Goal: Communication & Community: Answer question/provide support

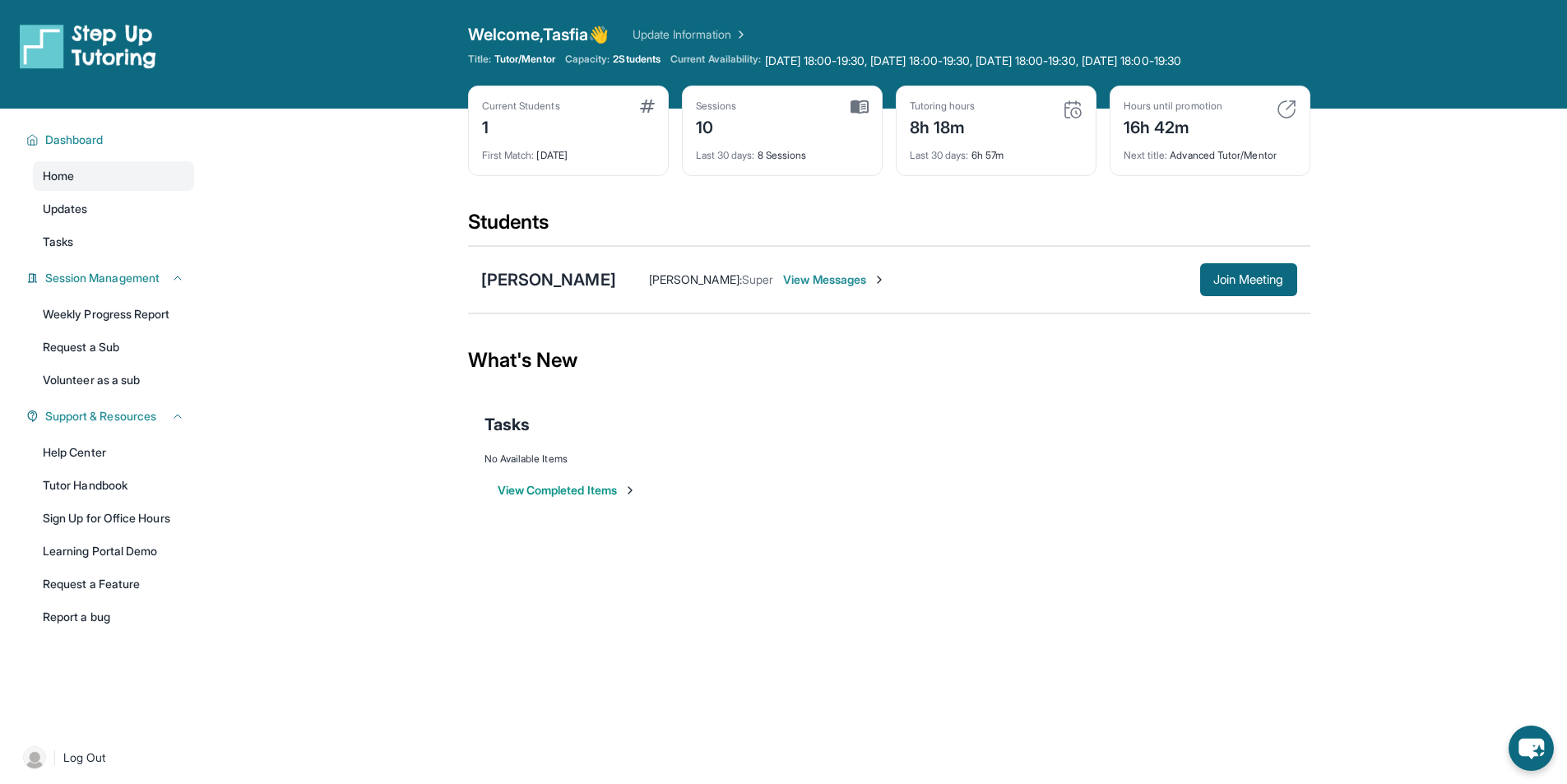
click at [842, 279] on span "View Messages" at bounding box center [835, 279] width 103 height 16
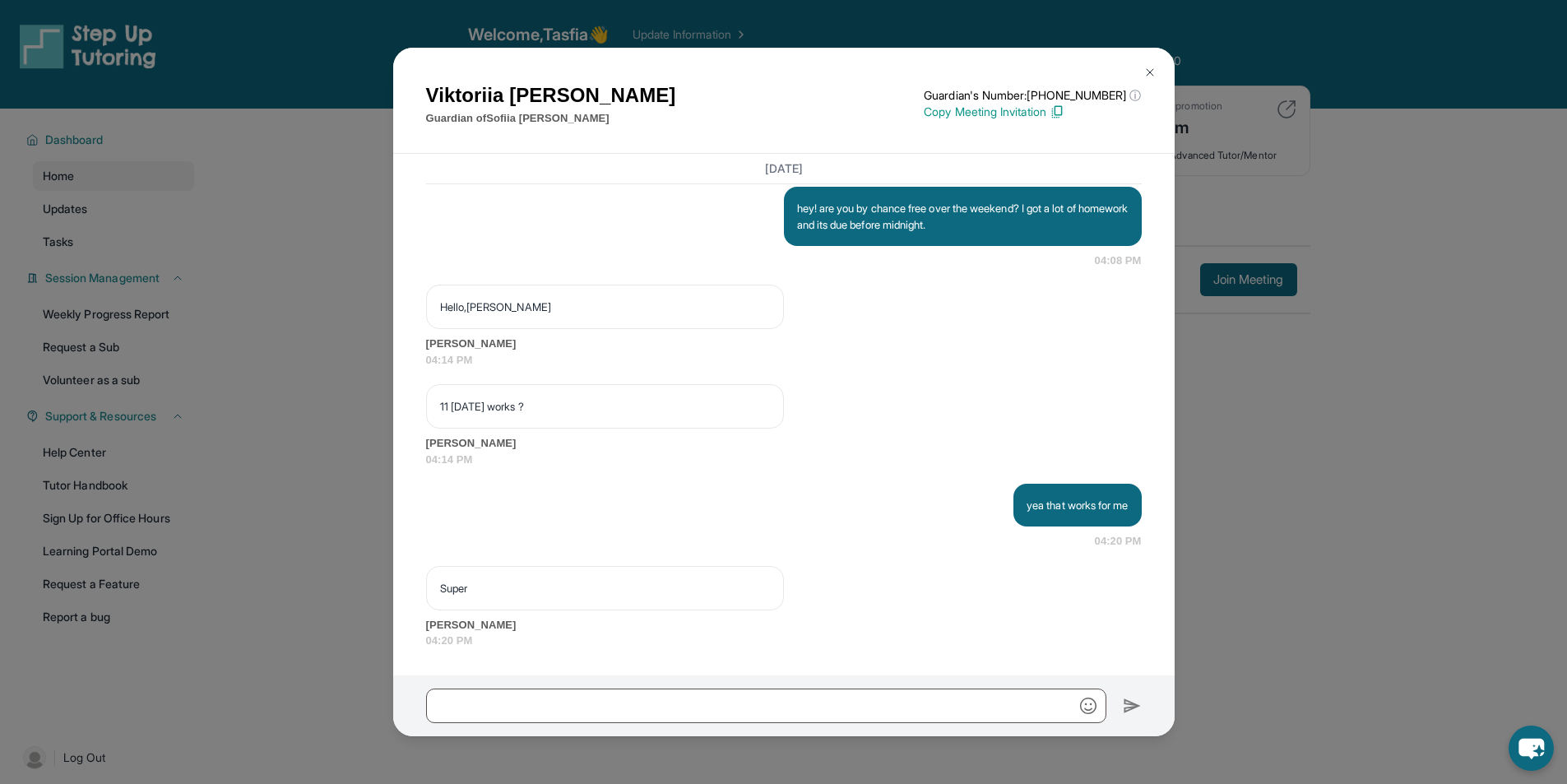
scroll to position [9000, 0]
click at [165, 402] on div "[PERSON_NAME] Guardian of [PERSON_NAME] Guardian's Number: [PHONE_NUMBER] ⓘ Thi…" at bounding box center [784, 392] width 1567 height 784
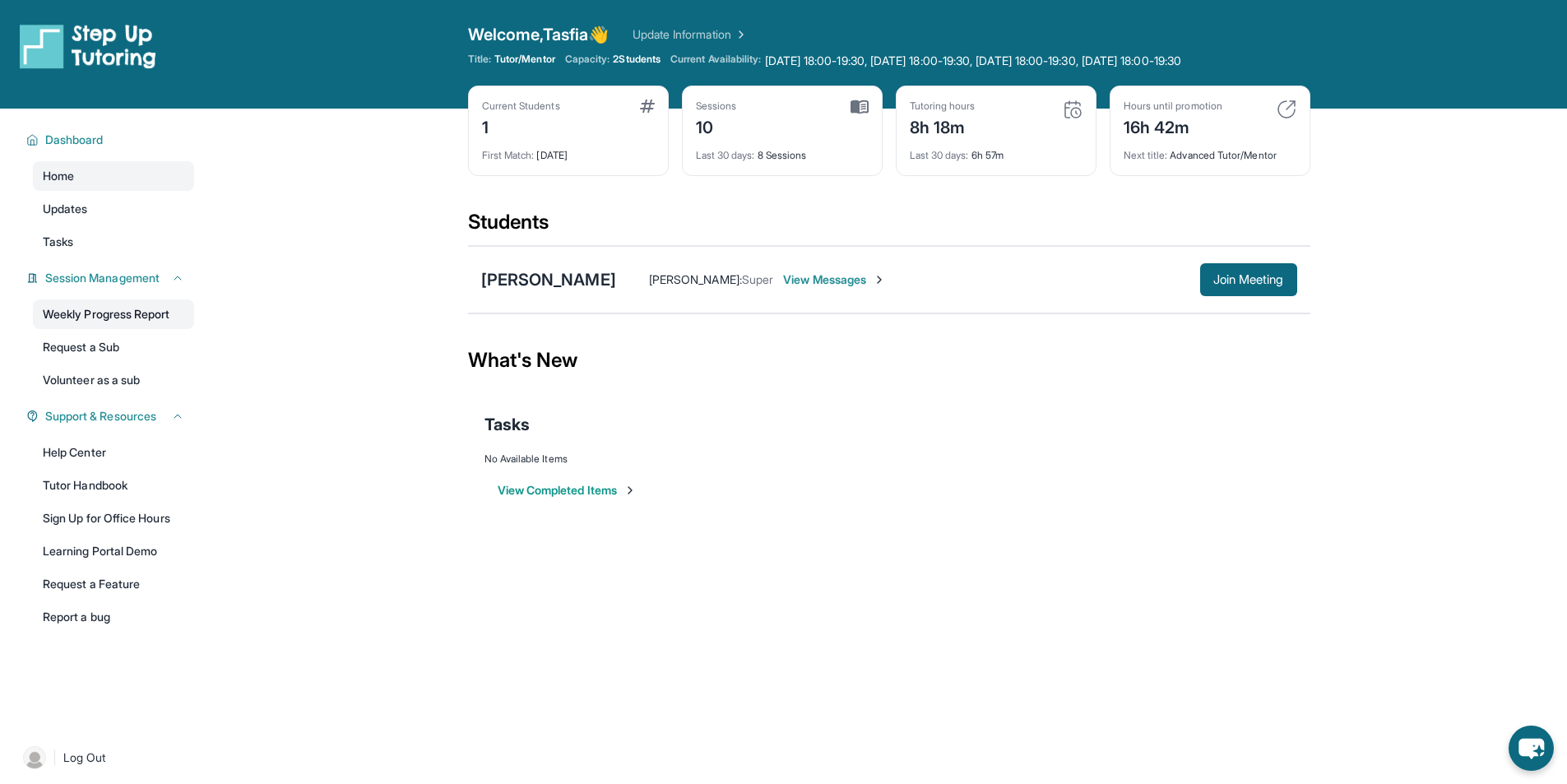
click at [154, 320] on link "Weekly Progress Report" at bounding box center [114, 313] width 161 height 29
